Goal: Find specific page/section: Find specific page/section

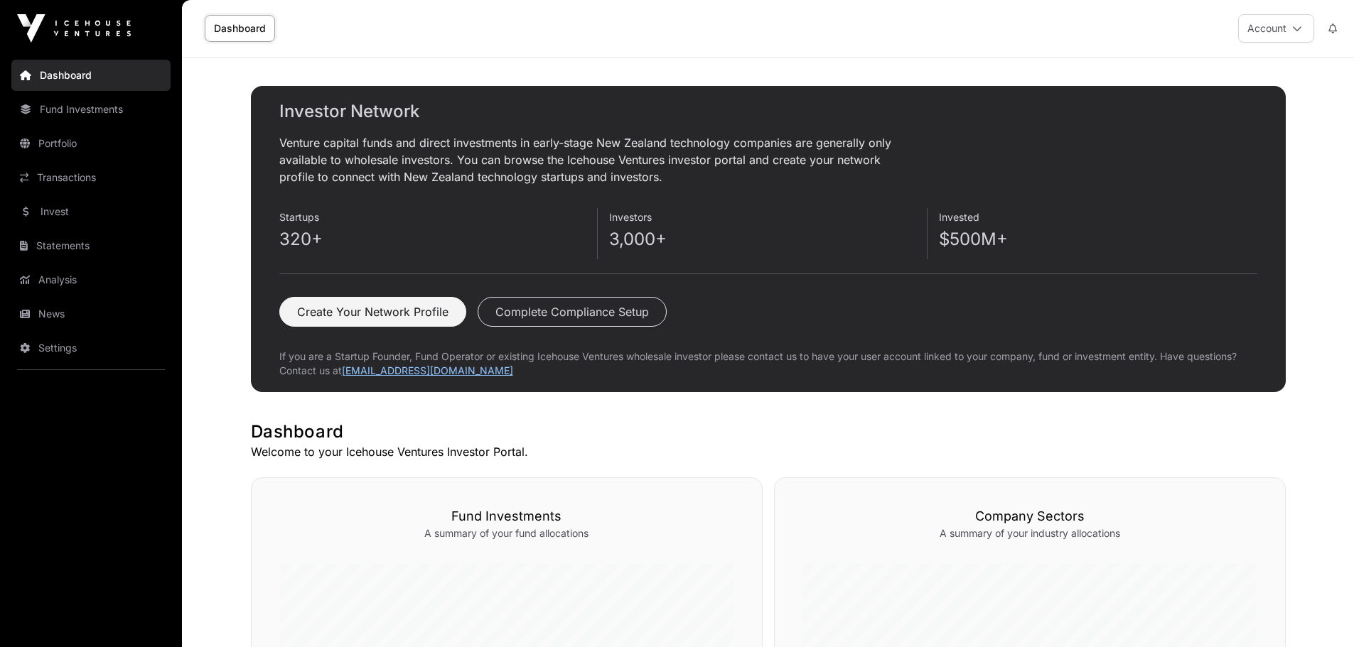
click at [1276, 21] on button "Account" at bounding box center [1276, 28] width 76 height 28
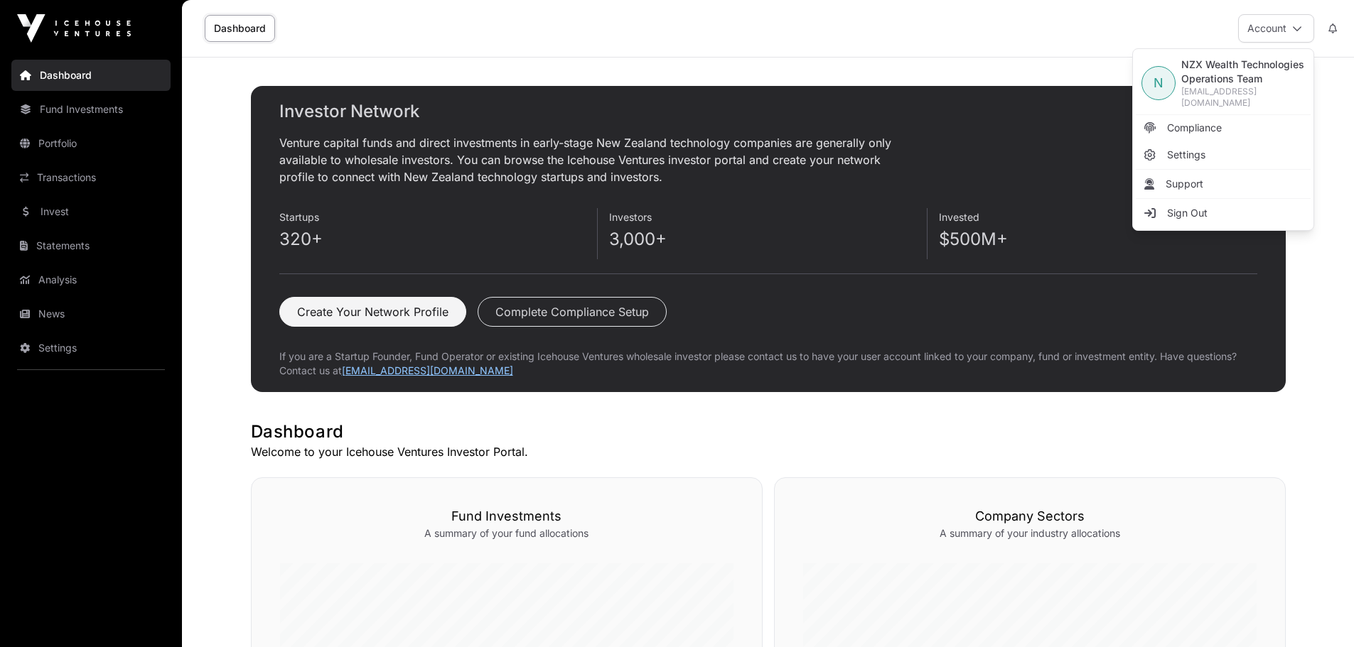
click at [1184, 121] on span "Compliance" at bounding box center [1194, 128] width 55 height 14
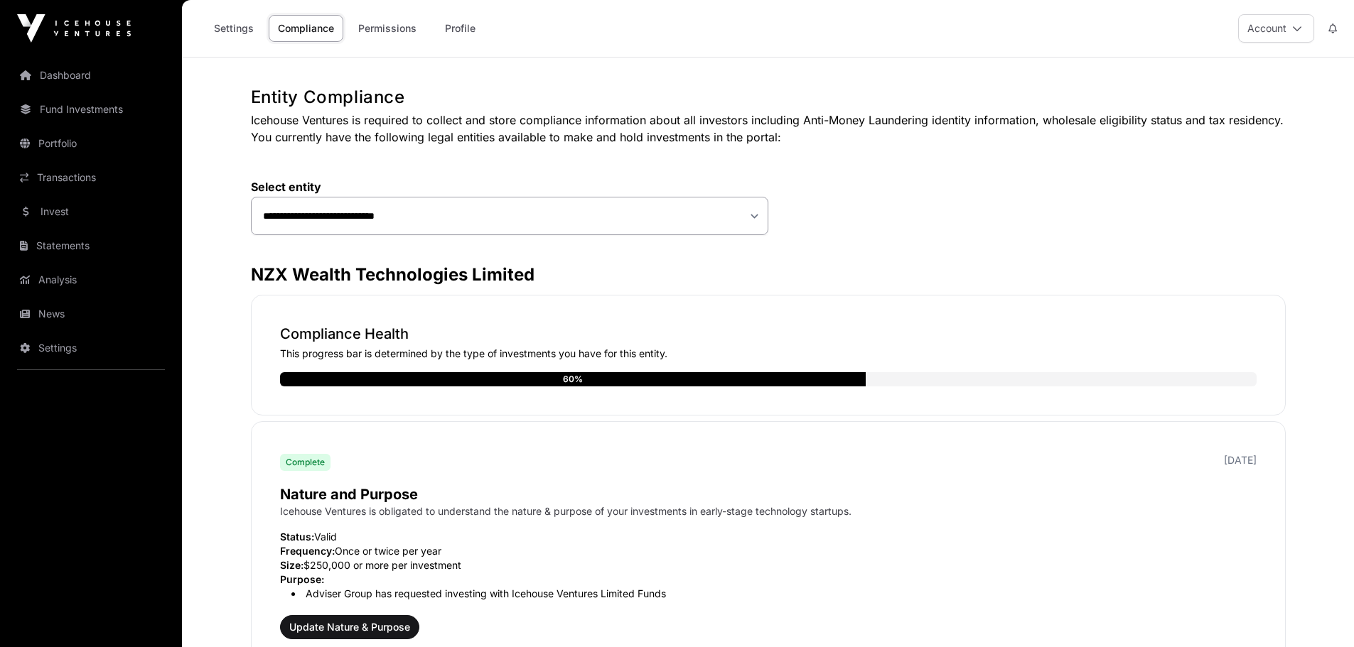
click at [1271, 31] on button "Account" at bounding box center [1276, 28] width 76 height 28
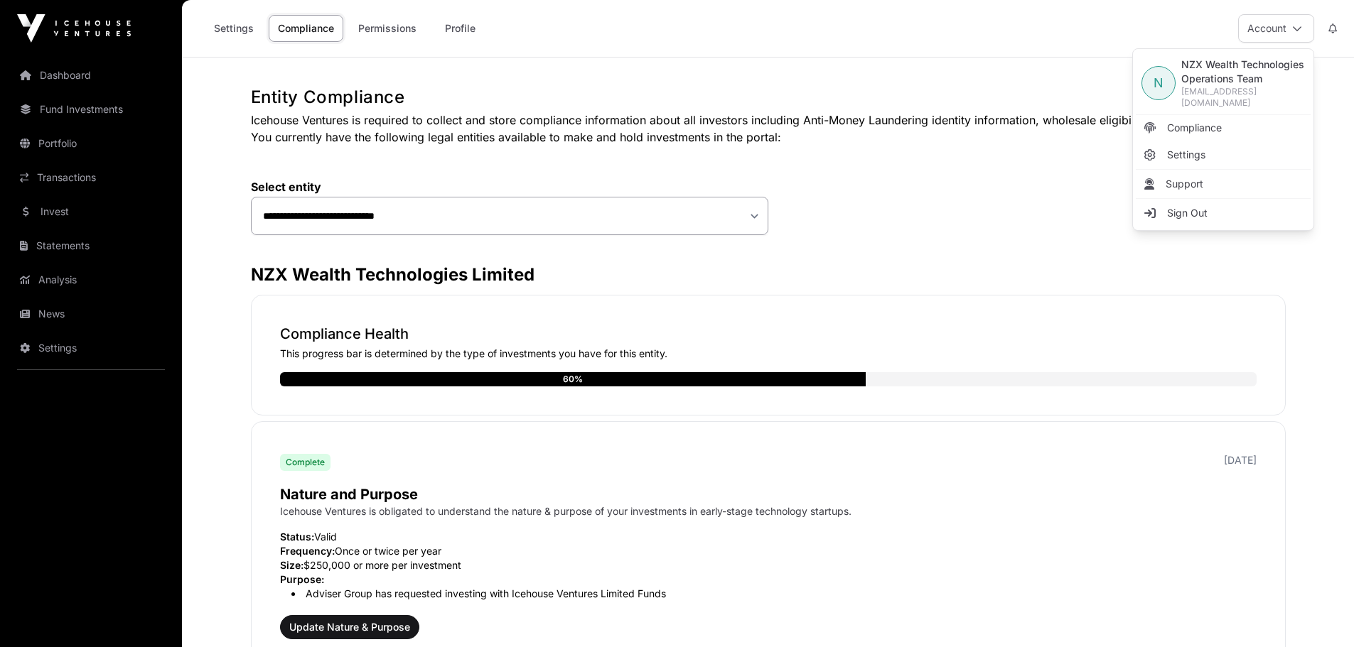
click at [1186, 121] on span "Compliance" at bounding box center [1194, 128] width 55 height 14
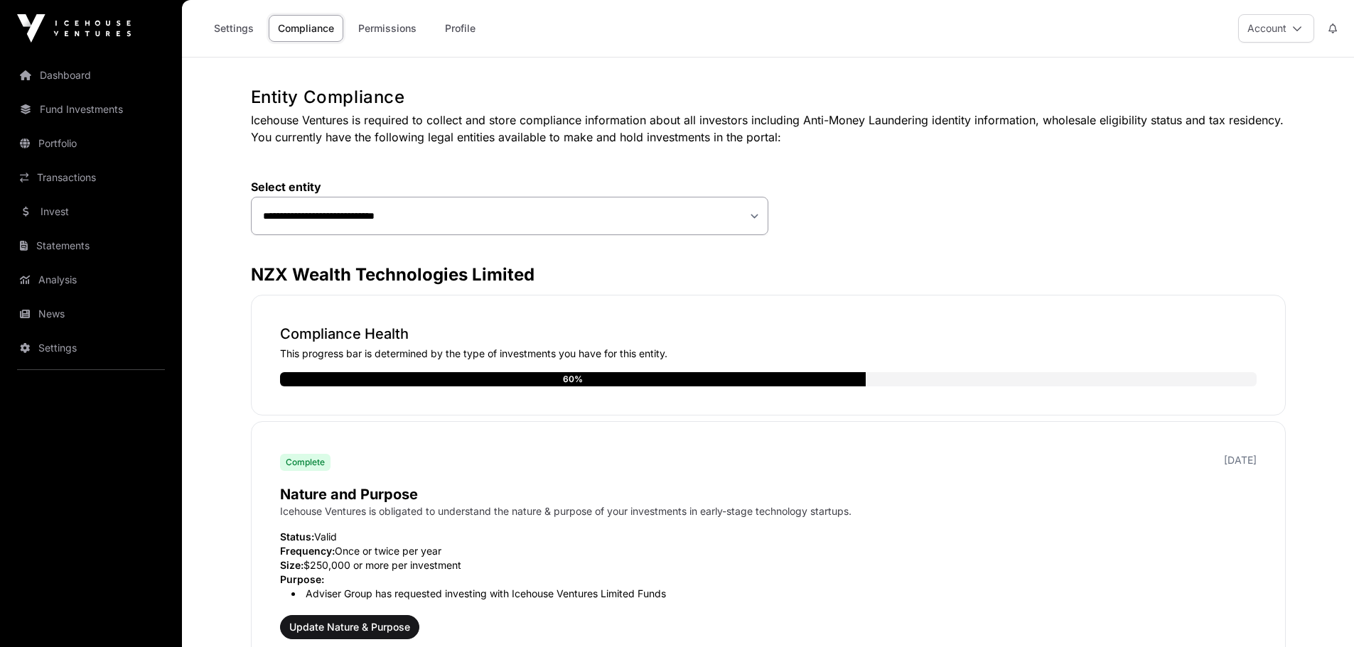
click at [372, 25] on link "Permissions" at bounding box center [387, 28] width 77 height 27
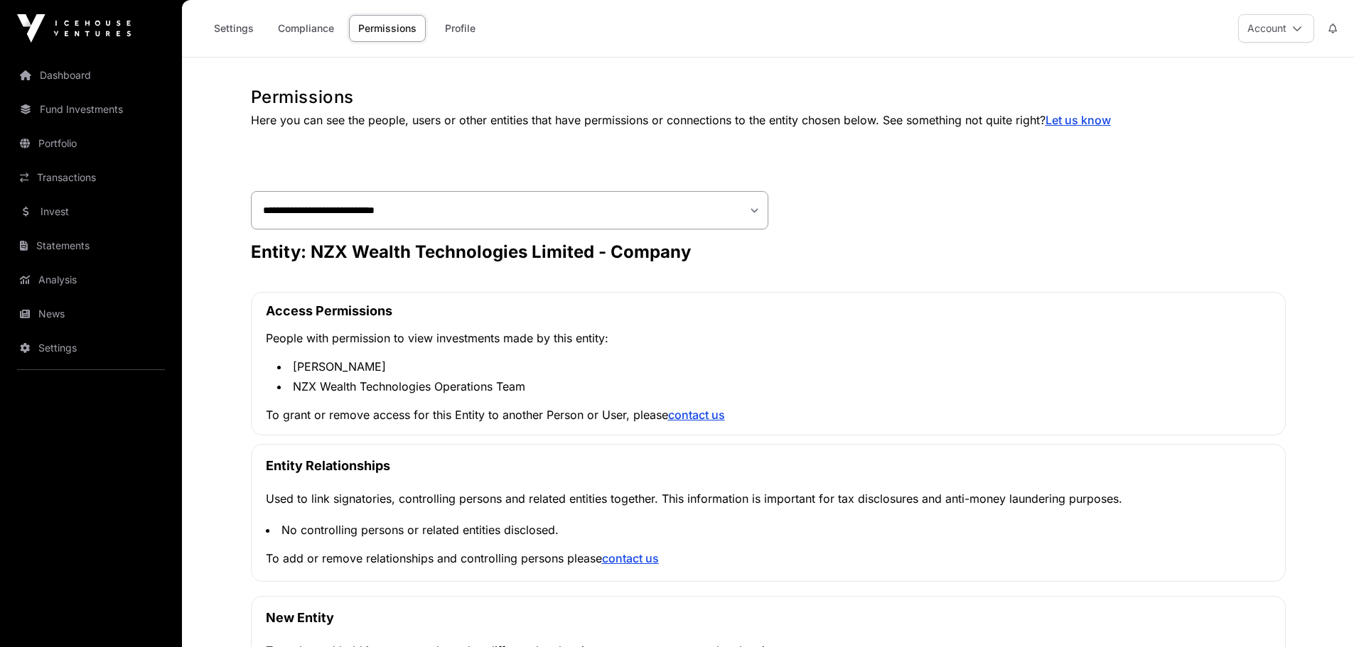
click at [452, 30] on link "Profile" at bounding box center [459, 28] width 57 height 27
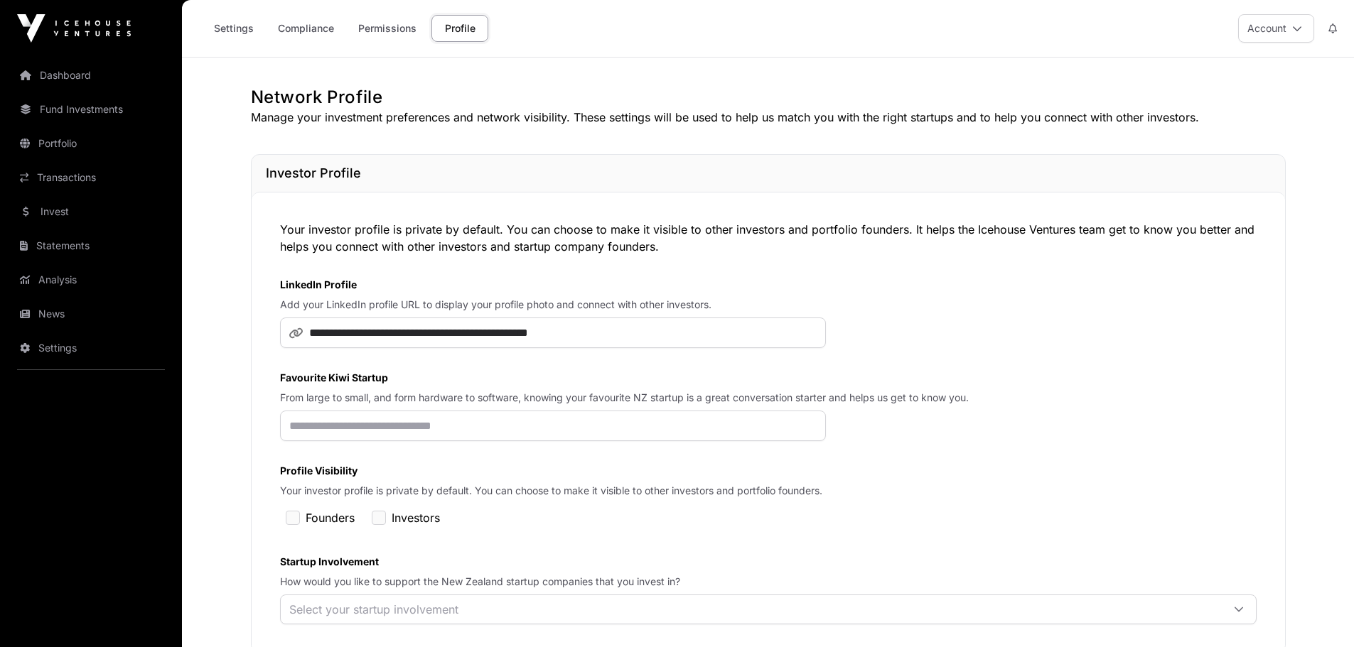
click at [1268, 21] on button "Account" at bounding box center [1276, 28] width 76 height 28
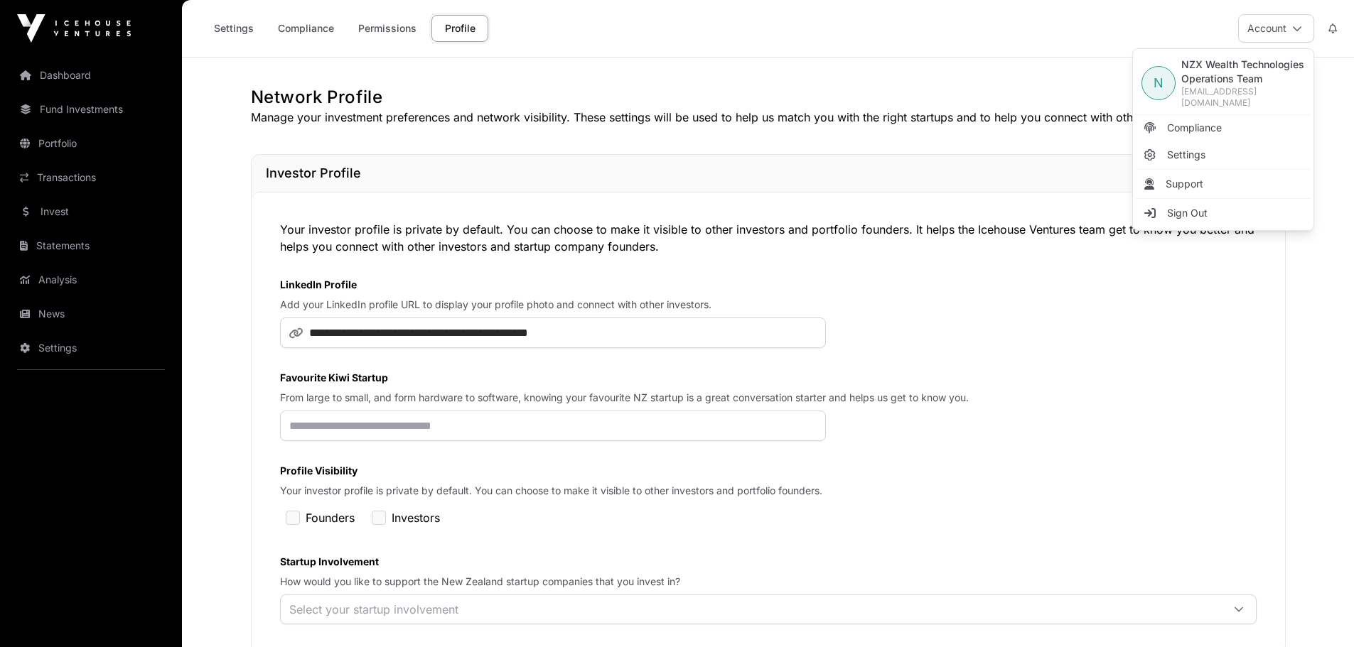
click at [1207, 121] on span "Compliance" at bounding box center [1194, 128] width 55 height 14
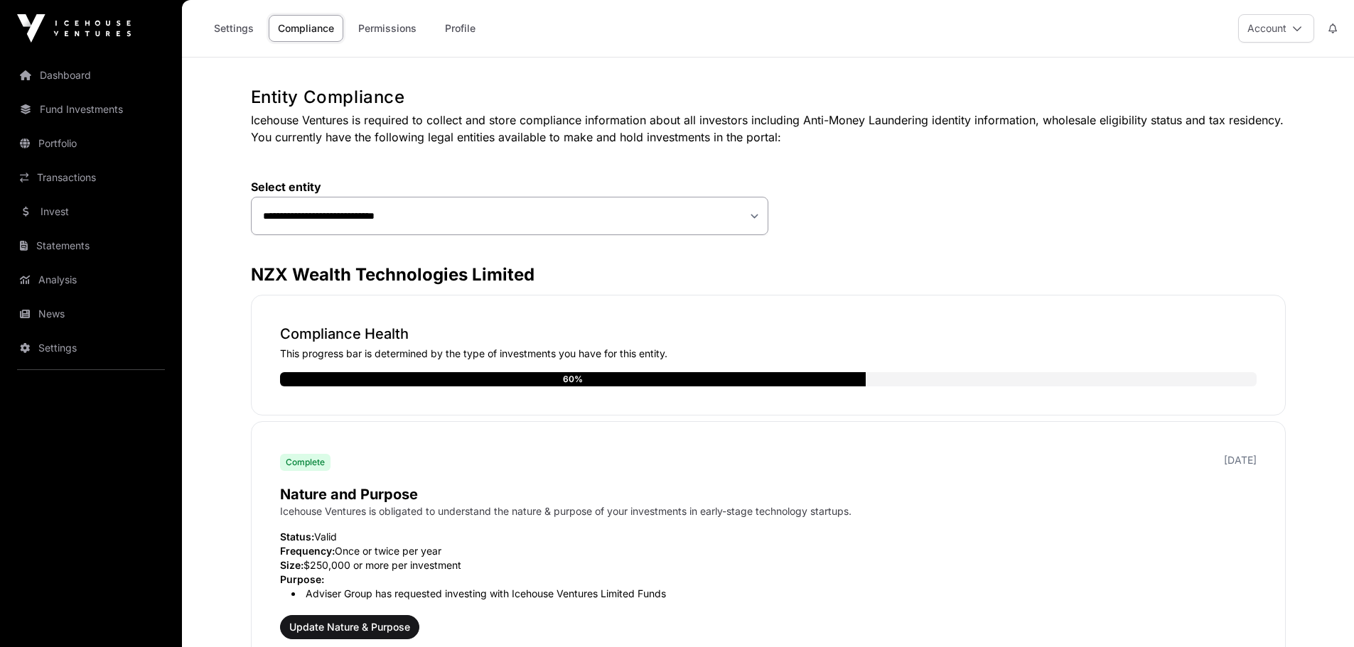
click at [84, 23] on img at bounding box center [74, 28] width 114 height 28
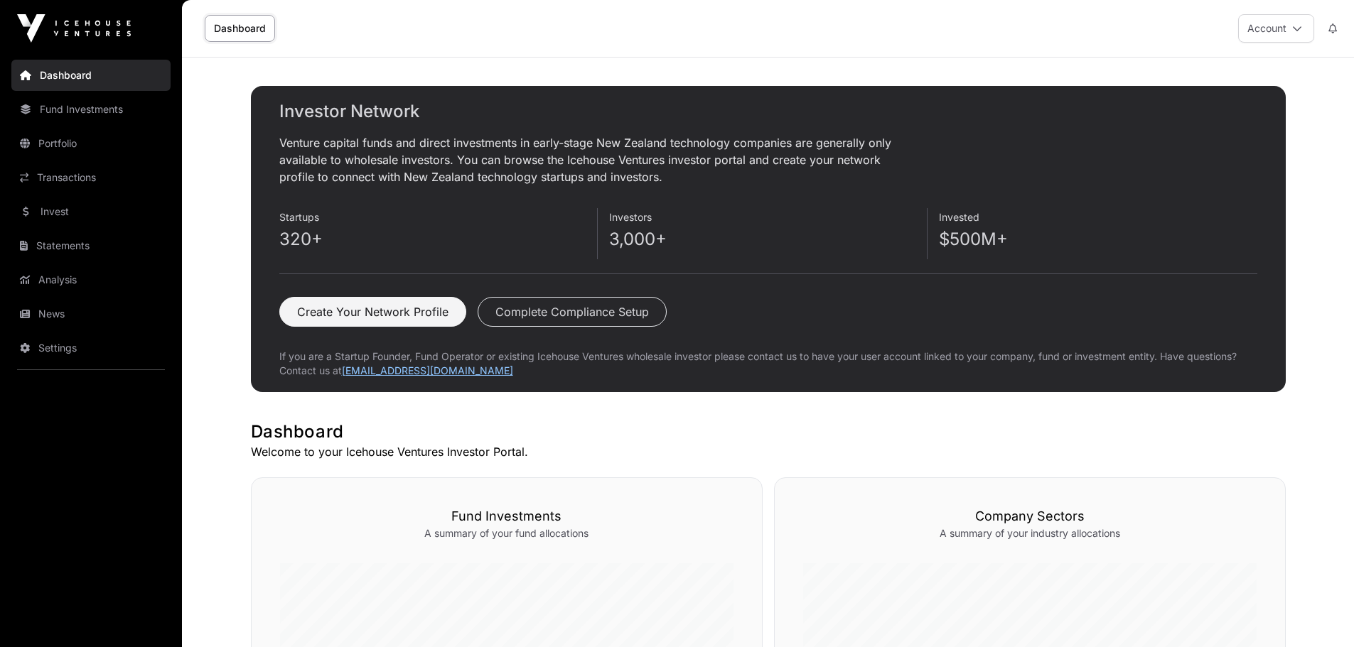
click at [1273, 21] on button "Account" at bounding box center [1276, 28] width 76 height 28
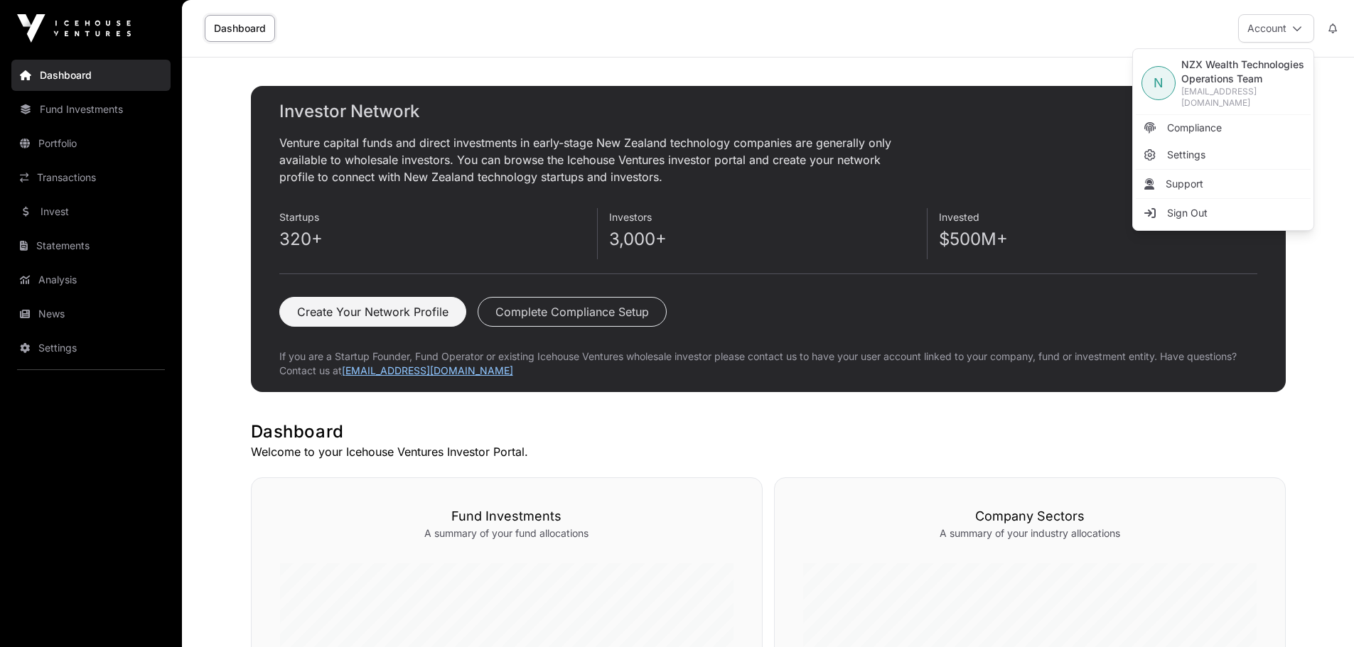
click at [1180, 121] on span "Compliance" at bounding box center [1194, 128] width 55 height 14
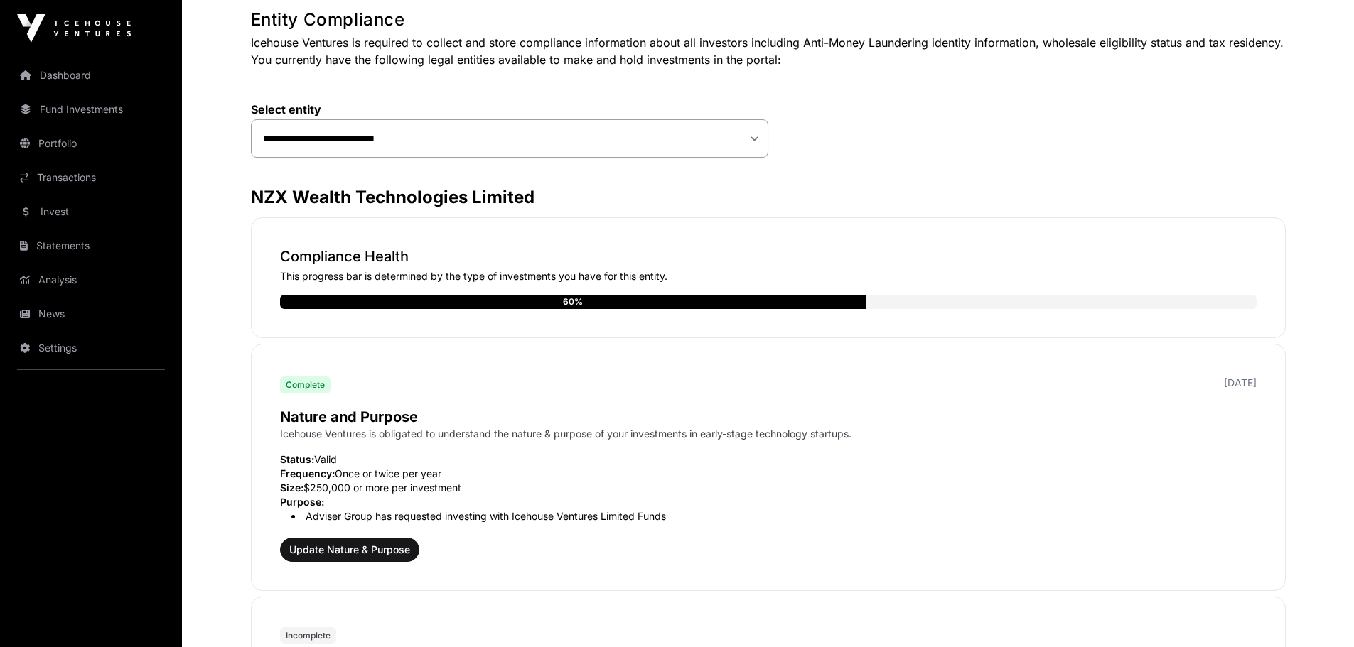
scroll to position [213, 0]
